Goal: Task Accomplishment & Management: Complete application form

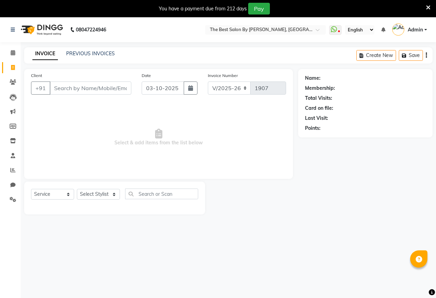
select select "7209"
select select "service"
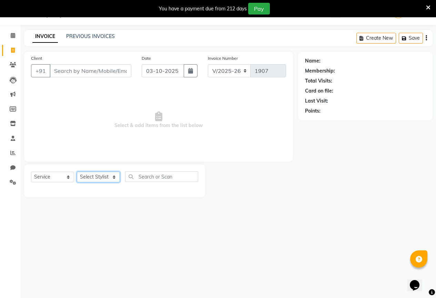
click at [100, 180] on select "Select Stylist AKASH KAJAL [PERSON_NAME] SIR [PERSON_NAME]" at bounding box center [98, 176] width 43 height 11
select select "61551"
click at [77, 171] on select "Select Stylist AKASH KAJAL [PERSON_NAME] SIR [PERSON_NAME]" at bounding box center [98, 176] width 43 height 11
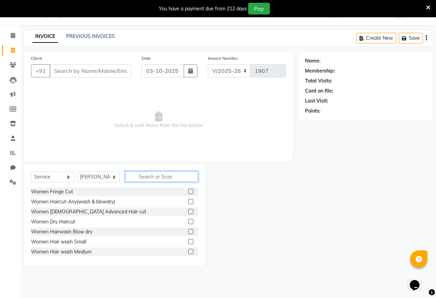
click at [161, 177] on input "text" at bounding box center [161, 176] width 73 height 11
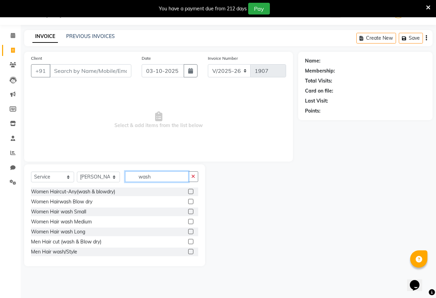
scroll to position [1, 0]
type input "wash"
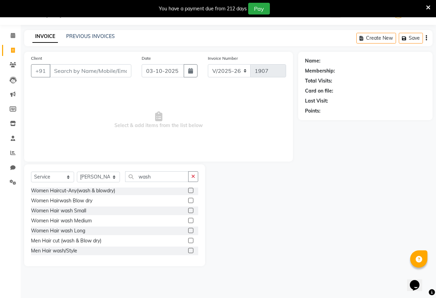
click at [188, 240] on label at bounding box center [190, 240] width 5 height 5
click at [188, 240] on input "checkbox" at bounding box center [190, 240] width 4 height 4
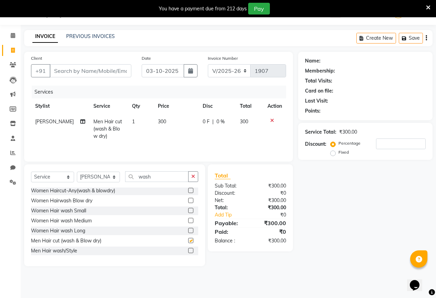
checkbox input "false"
click at [273, 119] on icon at bounding box center [272, 120] width 4 height 5
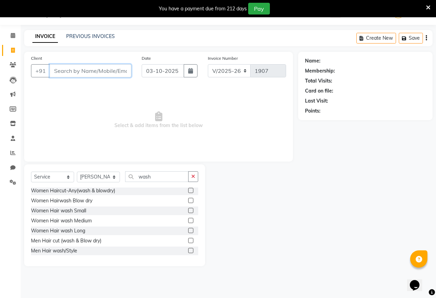
click at [69, 75] on input "Client" at bounding box center [91, 70] width 82 height 13
type input "9890681206"
click at [110, 70] on span "Add Client" at bounding box center [113, 70] width 27 height 7
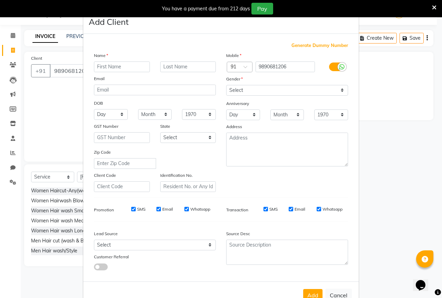
click at [110, 68] on input "text" at bounding box center [122, 66] width 56 height 11
type input "r"
type input "hridayansh"
click at [249, 92] on select "Select [DEMOGRAPHIC_DATA] [DEMOGRAPHIC_DATA] Other Prefer Not To Say" at bounding box center [287, 90] width 122 height 11
select select "[DEMOGRAPHIC_DATA]"
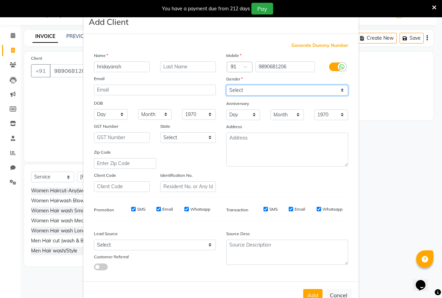
click at [226, 85] on select "Select [DEMOGRAPHIC_DATA] [DEMOGRAPHIC_DATA] Other Prefer Not To Say" at bounding box center [287, 90] width 122 height 11
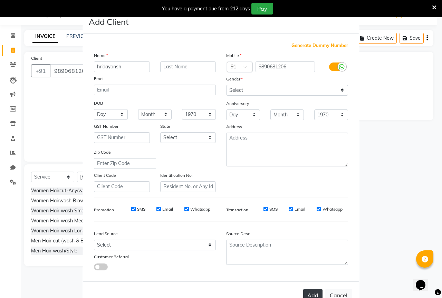
click at [308, 291] on button "Add" at bounding box center [312, 295] width 19 height 12
select select
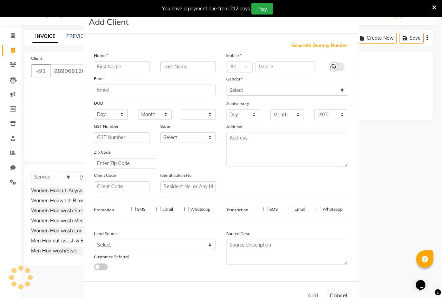
select select
checkbox input "false"
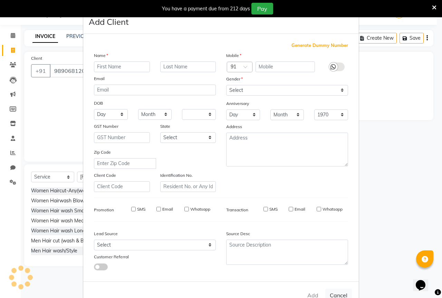
checkbox input "false"
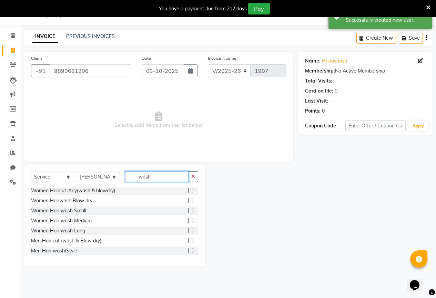
click at [150, 176] on input "wash" at bounding box center [156, 176] width 63 height 11
type input "w"
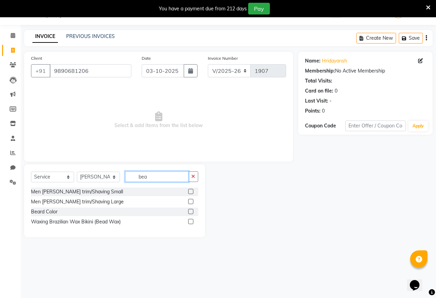
scroll to position [0, 0]
type input "bea"
click at [192, 192] on label at bounding box center [190, 191] width 5 height 5
click at [192, 192] on input "checkbox" at bounding box center [190, 191] width 4 height 4
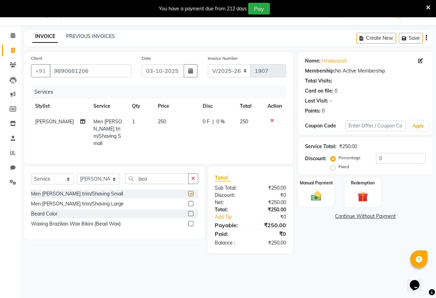
checkbox input "false"
click at [152, 177] on input "bea" at bounding box center [156, 178] width 63 height 11
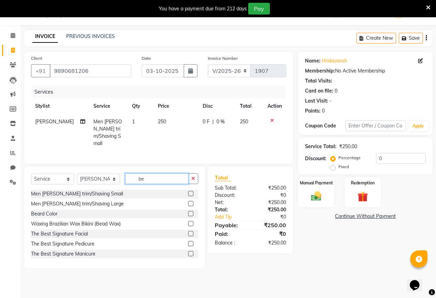
type input "b"
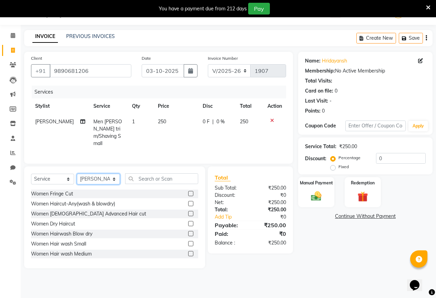
click at [98, 174] on select "Select Stylist AKASH KAJAL [PERSON_NAME] SIR [PERSON_NAME]" at bounding box center [98, 179] width 43 height 11
select select "61550"
click at [77, 174] on select "Select Stylist AKASH KAJAL [PERSON_NAME] SIR [PERSON_NAME]" at bounding box center [98, 179] width 43 height 11
click at [149, 179] on input "text" at bounding box center [161, 178] width 73 height 11
type input "f"
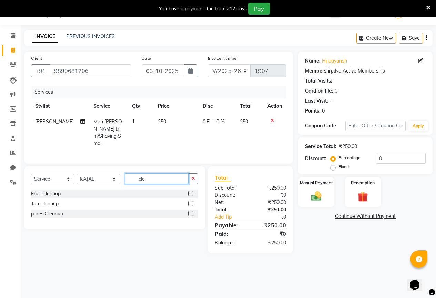
type input "cle"
click at [191, 191] on label at bounding box center [190, 193] width 5 height 5
click at [191, 191] on input "checkbox" at bounding box center [190, 193] width 4 height 4
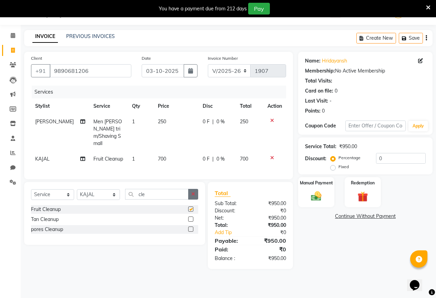
checkbox input "false"
click at [203, 121] on span "0 F" at bounding box center [206, 121] width 7 height 7
select select "61551"
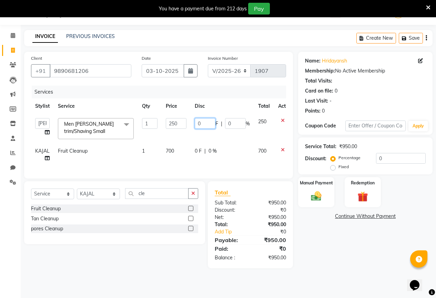
click at [201, 121] on input "0" at bounding box center [205, 123] width 21 height 11
type input "50"
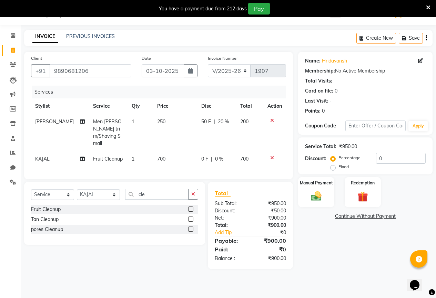
click at [323, 238] on div "Name: Hridayansh Membership: No Active Membership Total Visits: Card on file: 0…" at bounding box center [368, 160] width 140 height 217
click at [328, 196] on div "Manual Payment" at bounding box center [317, 191] width 38 height 31
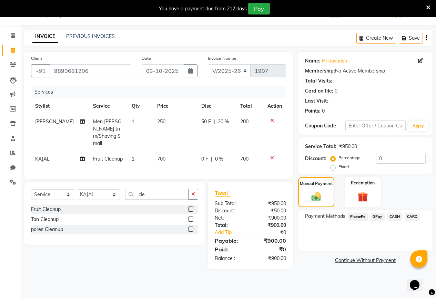
click at [378, 214] on span "GPay" at bounding box center [378, 217] width 14 height 8
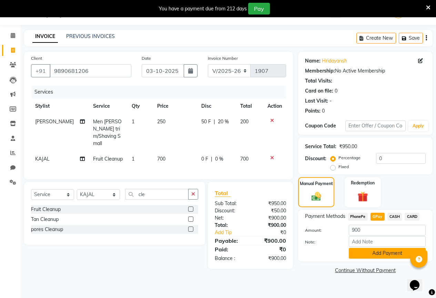
click at [370, 249] on button "Add Payment" at bounding box center [387, 253] width 77 height 11
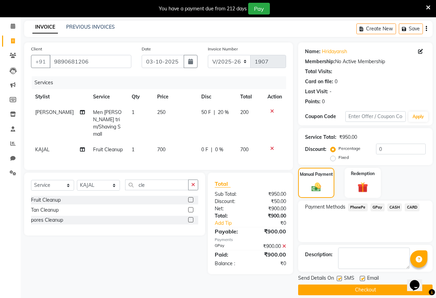
scroll to position [34, 0]
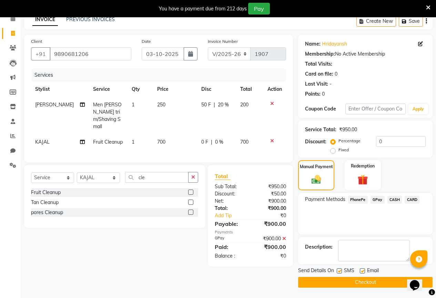
click at [351, 280] on button "Checkout" at bounding box center [365, 282] width 135 height 11
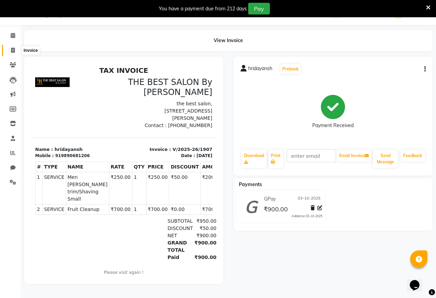
click at [12, 48] on icon at bounding box center [13, 50] width 4 height 5
select select "7209"
select select "service"
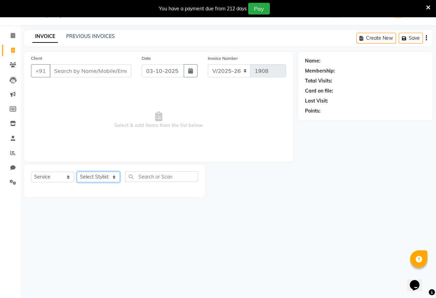
click at [94, 173] on select "Select Stylist AKASH KAJAL [PERSON_NAME] SIR [PERSON_NAME]" at bounding box center [98, 176] width 43 height 11
select select "61551"
click at [77, 171] on select "Select Stylist AKASH KAJAL [PERSON_NAME] SIR [PERSON_NAME]" at bounding box center [98, 176] width 43 height 11
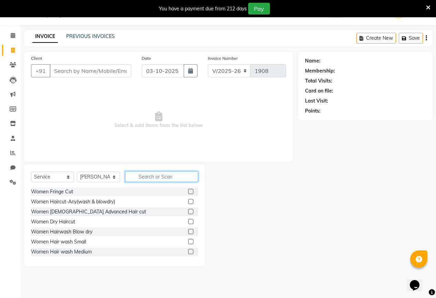
click at [155, 176] on input "text" at bounding box center [161, 176] width 73 height 11
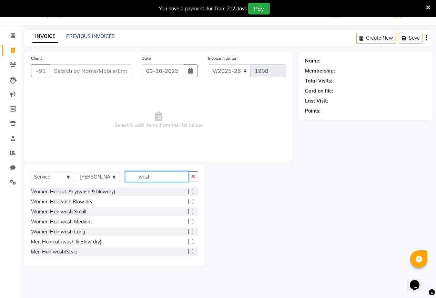
type input "wash"
click at [188, 243] on label at bounding box center [190, 241] width 5 height 5
click at [188, 243] on input "checkbox" at bounding box center [190, 241] width 4 height 4
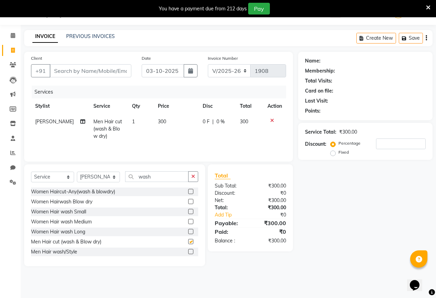
checkbox input "false"
click at [58, 70] on input "Client" at bounding box center [91, 70] width 82 height 13
type input "9"
type input "0"
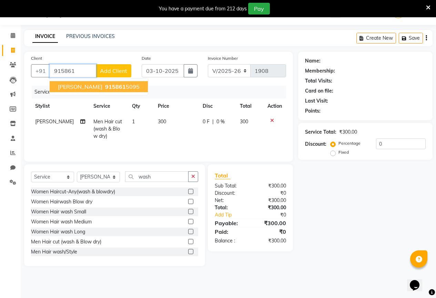
click at [107, 86] on ngb-highlight "915861 5095" at bounding box center [122, 86] width 36 height 7
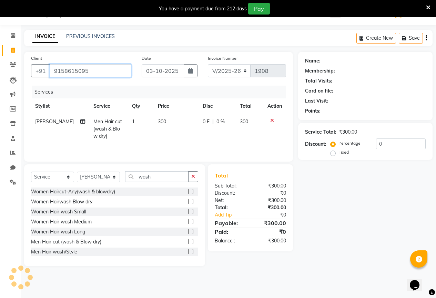
type input "9158615095"
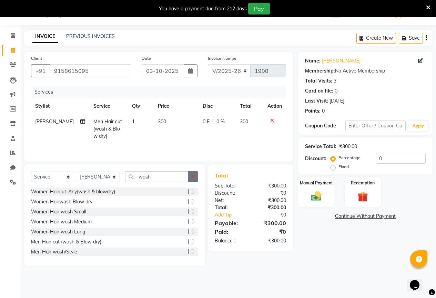
click at [192, 175] on icon "button" at bounding box center [193, 176] width 4 height 5
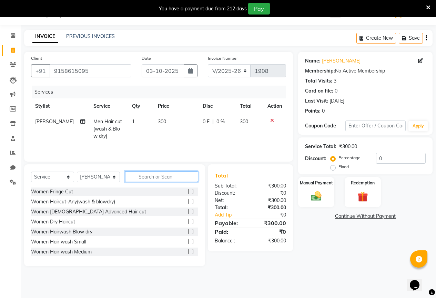
click at [154, 179] on input "text" at bounding box center [161, 176] width 73 height 11
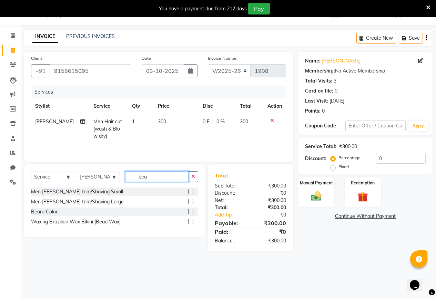
type input "bea"
click at [191, 192] on label at bounding box center [190, 191] width 5 height 5
click at [191, 192] on input "checkbox" at bounding box center [190, 191] width 4 height 4
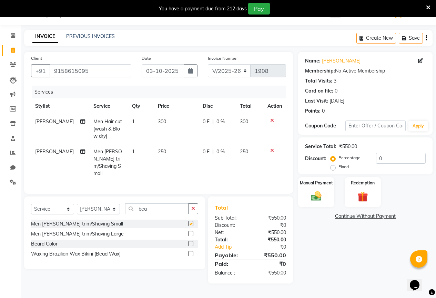
checkbox input "false"
click at [182, 146] on td "250" at bounding box center [176, 162] width 45 height 37
select select "61551"
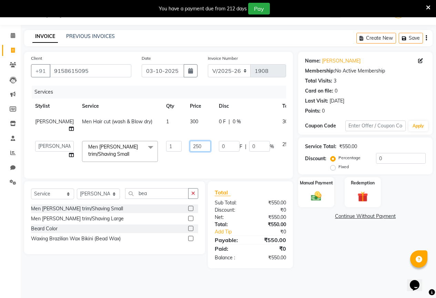
click at [190, 144] on input "250" at bounding box center [200, 146] width 21 height 11
type input "200"
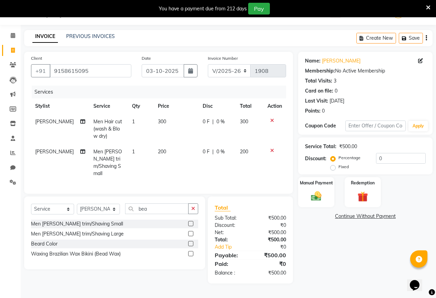
click at [182, 159] on td "200" at bounding box center [176, 162] width 45 height 37
select select "61551"
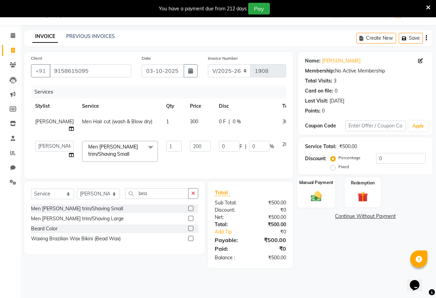
click at [321, 200] on img at bounding box center [317, 196] width 18 height 12
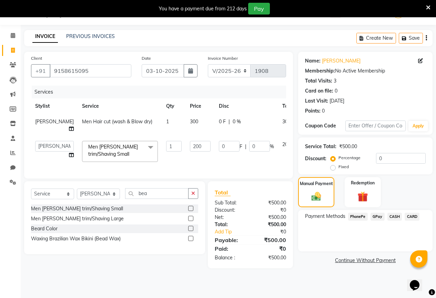
drag, startPoint x: 381, startPoint y: 215, endPoint x: 376, endPoint y: 223, distance: 9.0
click at [380, 215] on span "GPay" at bounding box center [378, 217] width 14 height 8
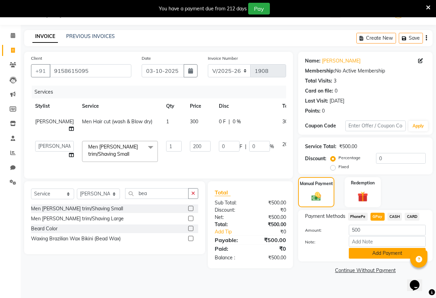
click at [379, 251] on button "Add Payment" at bounding box center [387, 253] width 77 height 11
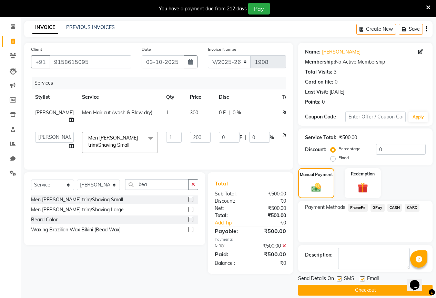
scroll to position [34, 0]
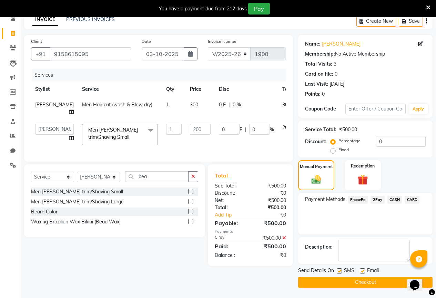
click at [378, 282] on button "Checkout" at bounding box center [365, 282] width 135 height 11
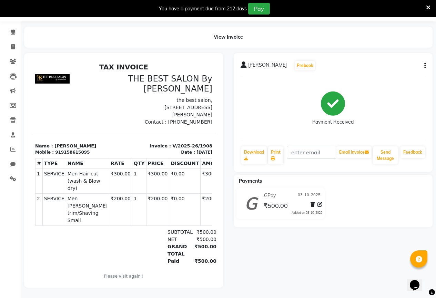
click at [236, 115] on div "[PERSON_NAME] Prebook Payment Received Download Print Email Invoice Send Messag…" at bounding box center [333, 112] width 199 height 119
